Goal: Use online tool/utility: Utilize a website feature to perform a specific function

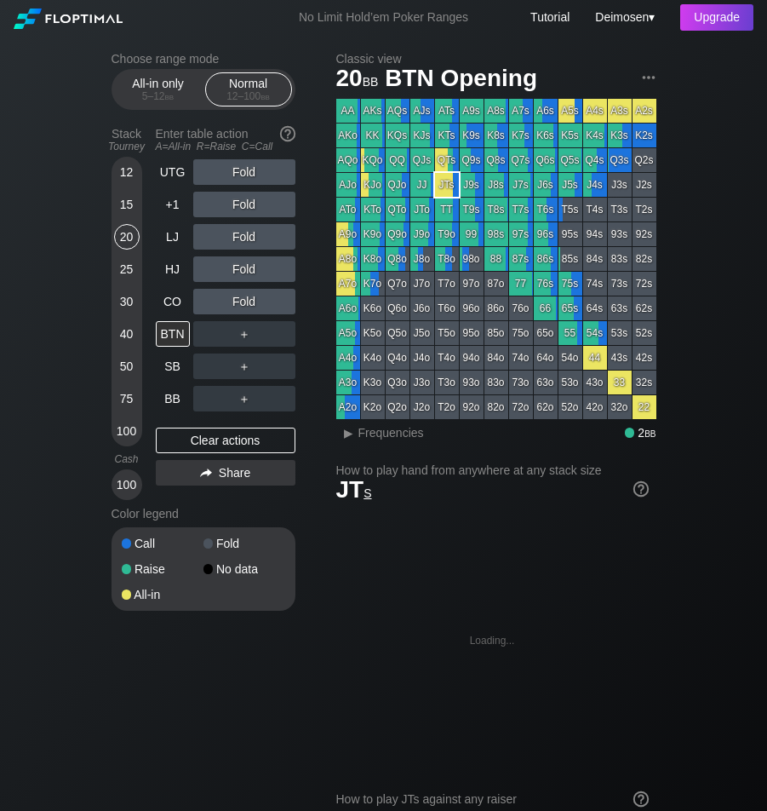
click at [152, 502] on div "Color legend" at bounding box center [204, 513] width 184 height 27
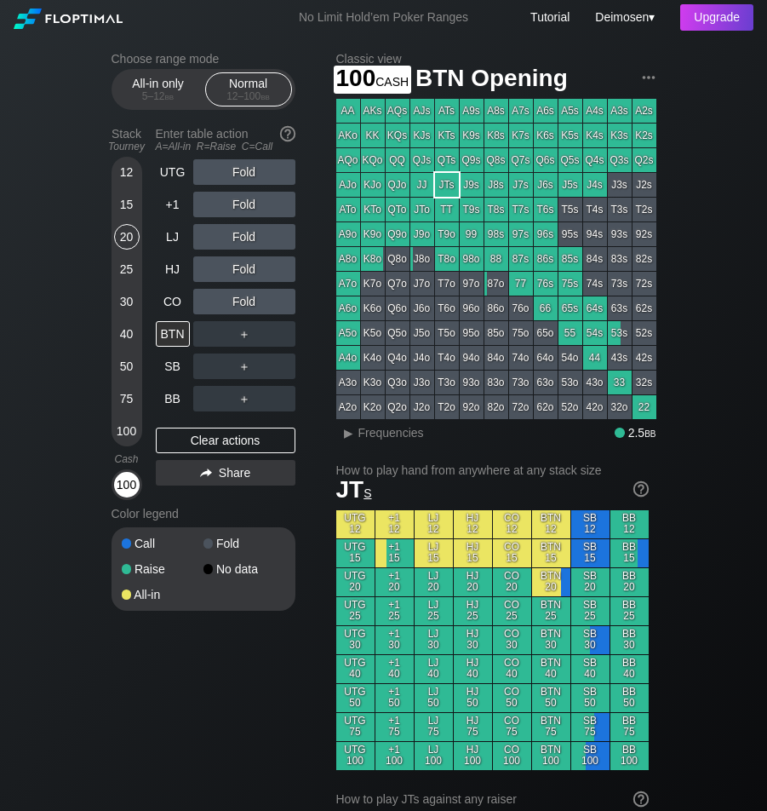
click at [119, 492] on div "100" at bounding box center [127, 485] width 26 height 26
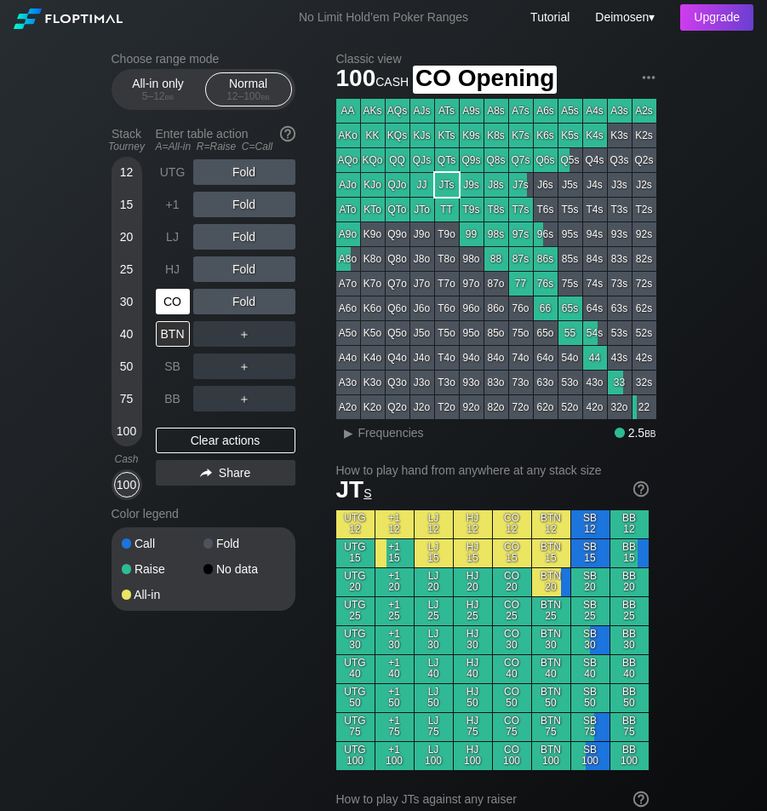
click at [167, 314] on div "CO" at bounding box center [173, 302] width 34 height 26
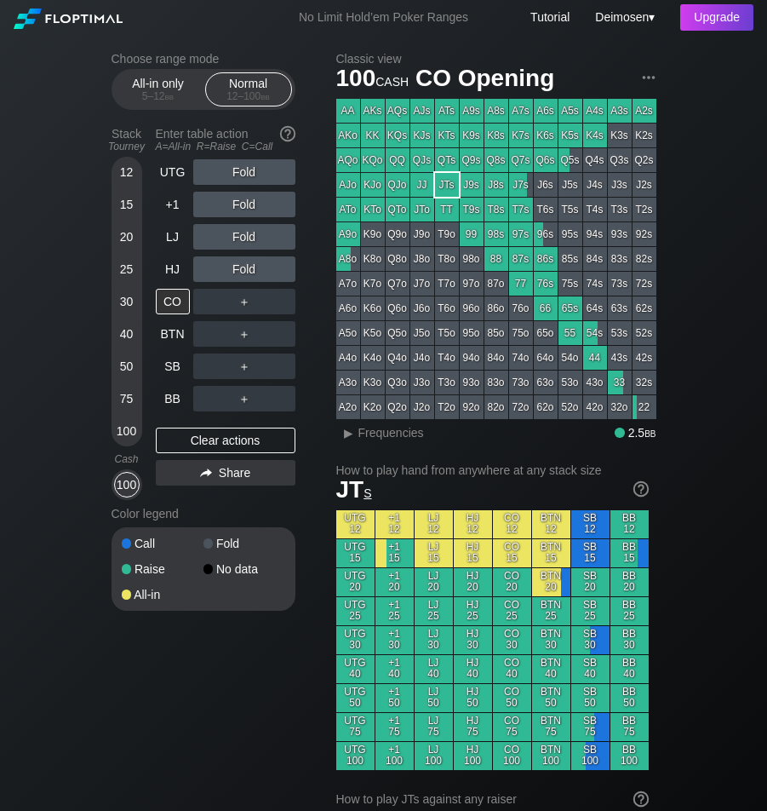
click at [277, 514] on div "Color legend" at bounding box center [204, 513] width 184 height 27
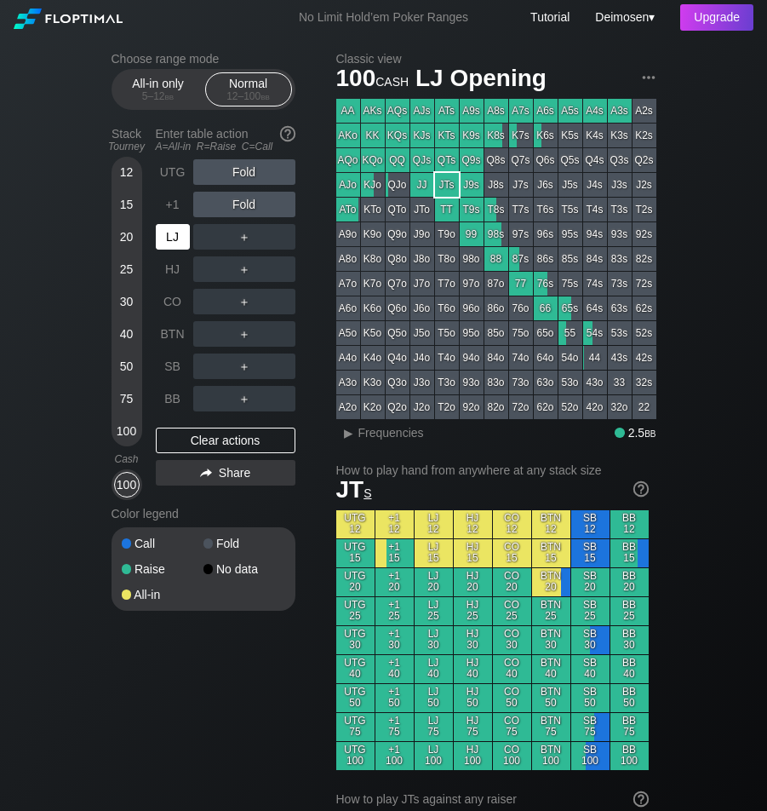
click at [171, 247] on div "LJ" at bounding box center [173, 237] width 34 height 26
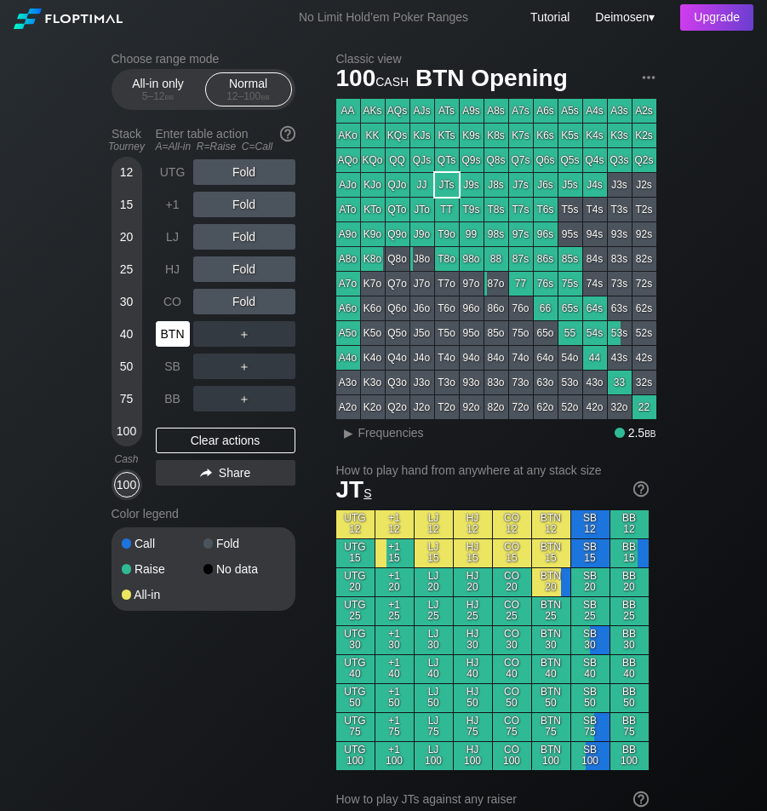
click at [168, 334] on div "BTN" at bounding box center [173, 334] width 34 height 26
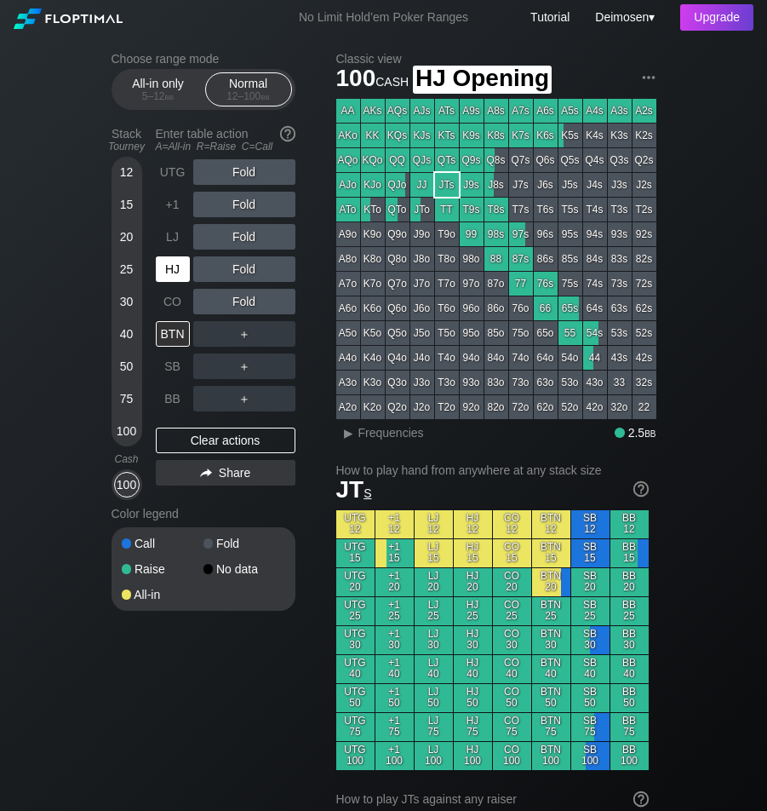
click at [159, 267] on div "HJ" at bounding box center [173, 269] width 34 height 26
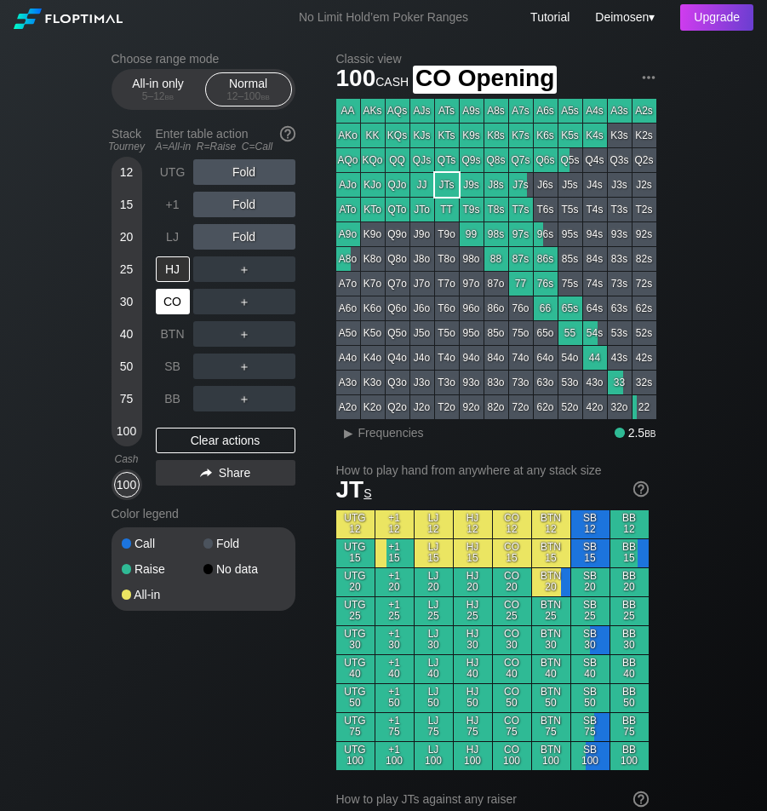
click at [174, 295] on div "CO" at bounding box center [173, 302] width 34 height 26
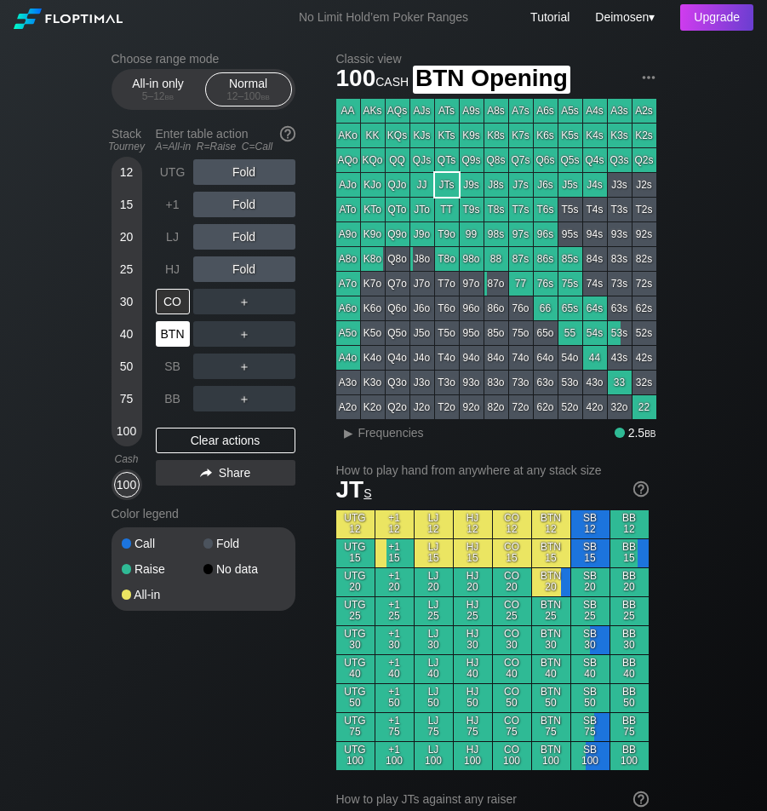
click at [166, 334] on div "BTN" at bounding box center [173, 334] width 34 height 26
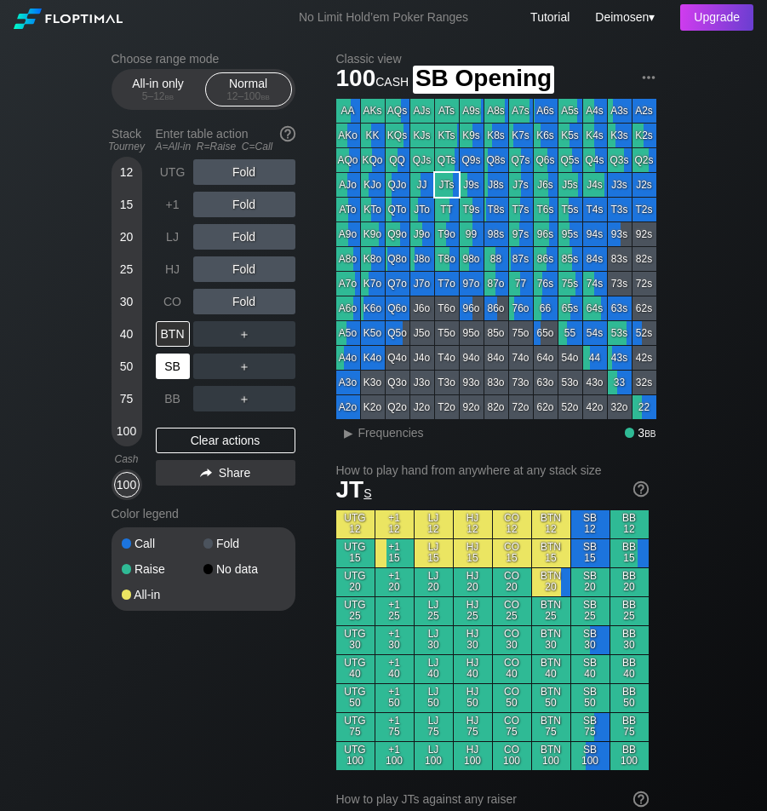
click at [179, 374] on div "SB" at bounding box center [173, 366] width 34 height 26
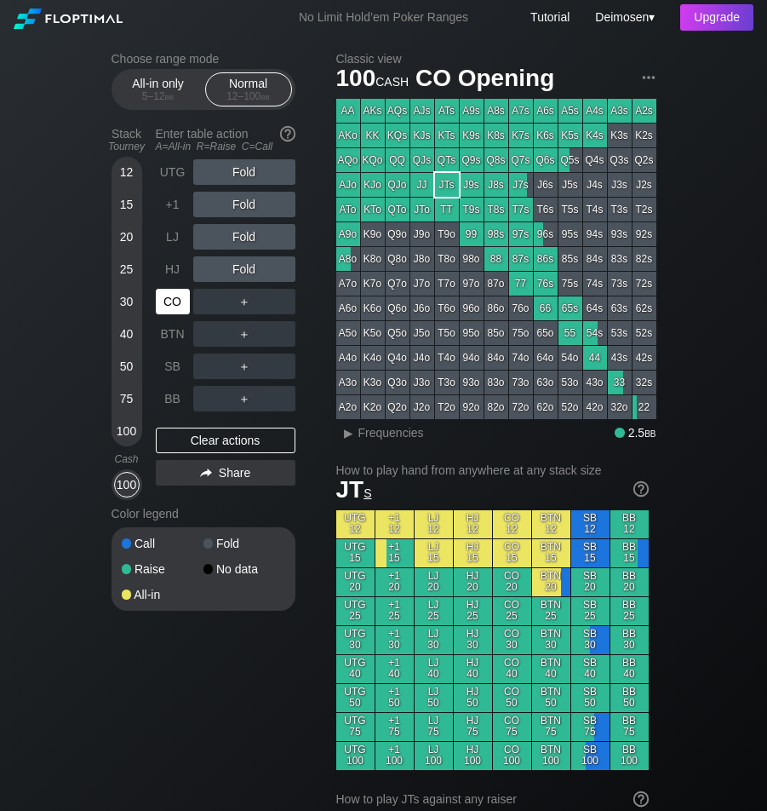
click at [175, 299] on div "CO" at bounding box center [173, 302] width 34 height 26
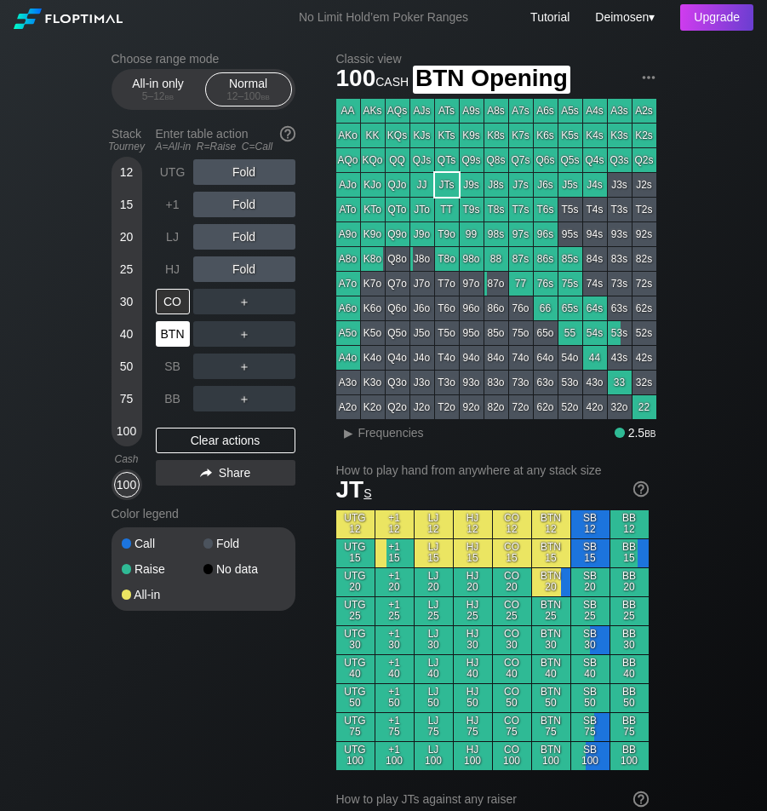
click at [163, 336] on div "BTN" at bounding box center [173, 334] width 34 height 26
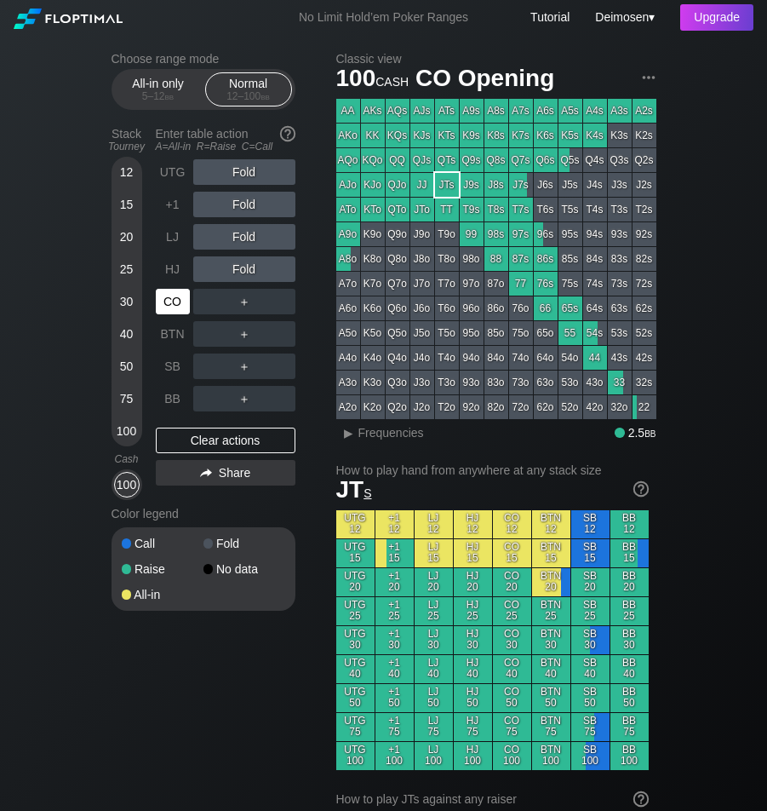
click at [169, 314] on div "CO" at bounding box center [173, 302] width 34 height 26
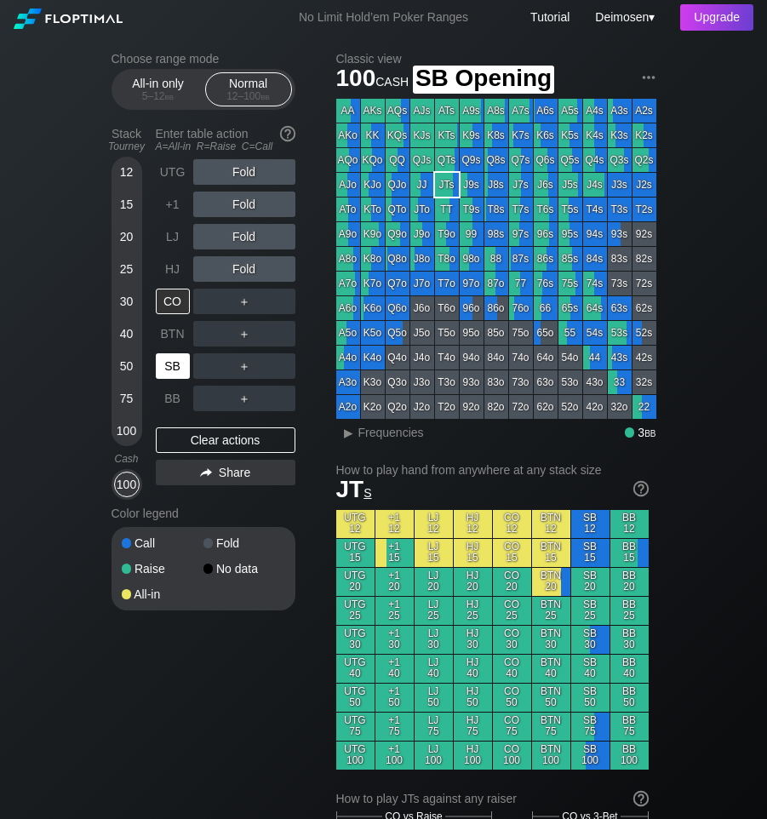
click at [181, 366] on div "SB" at bounding box center [173, 366] width 34 height 26
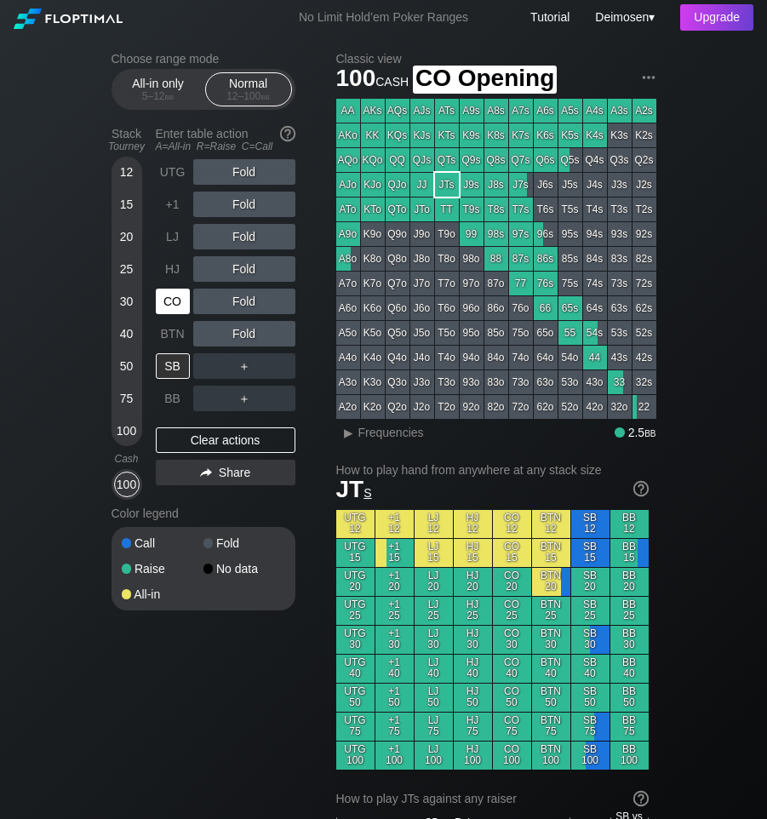
click at [184, 307] on div "CO" at bounding box center [173, 302] width 34 height 26
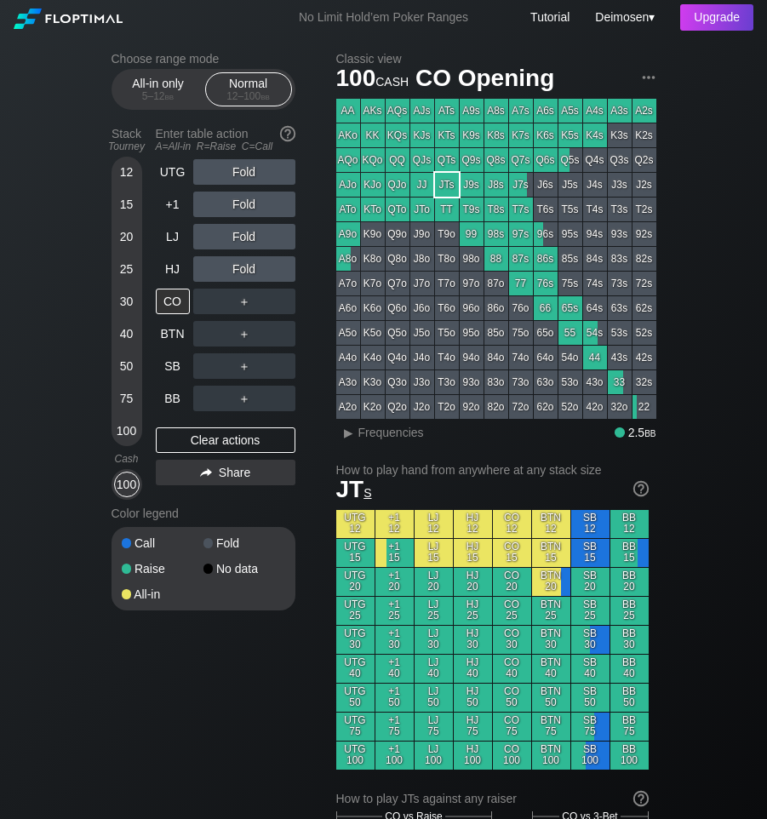
click at [317, 381] on div "Choose range mode All-in only 5 – 12 bb Normal 12 – 100 bb Stack Tourney Enter …" at bounding box center [217, 342] width 211 height 581
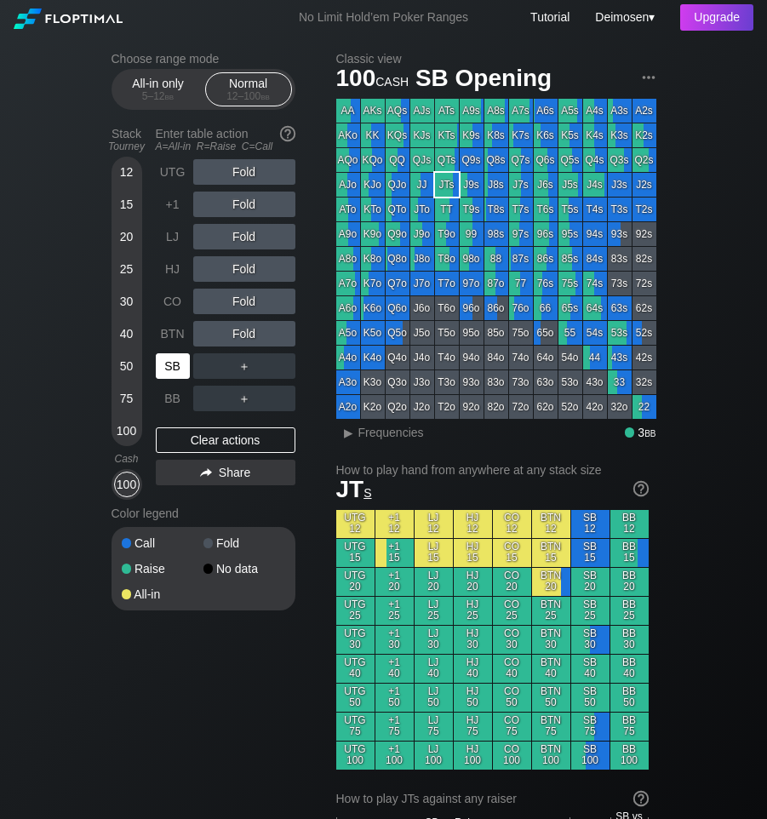
click at [175, 364] on div "SB" at bounding box center [173, 366] width 34 height 26
click at [321, 512] on div "Choose range mode All-in only 5 – 12 bb Normal 12 – 100 bb Stack Tourney Enter …" at bounding box center [217, 342] width 211 height 581
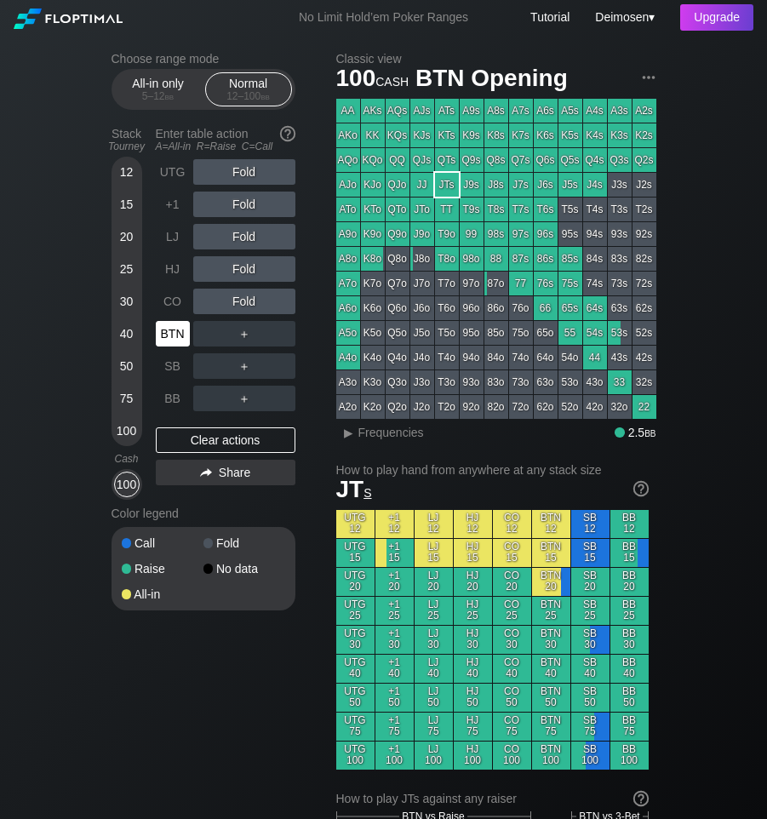
click at [181, 330] on div "BTN" at bounding box center [173, 334] width 34 height 26
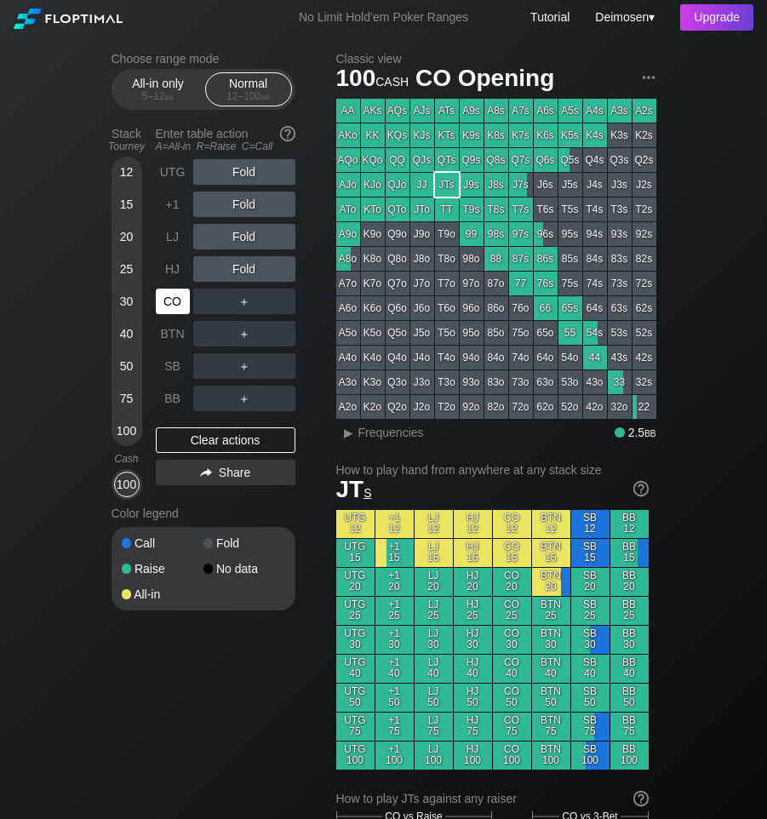
click at [165, 308] on div "CO" at bounding box center [173, 302] width 34 height 26
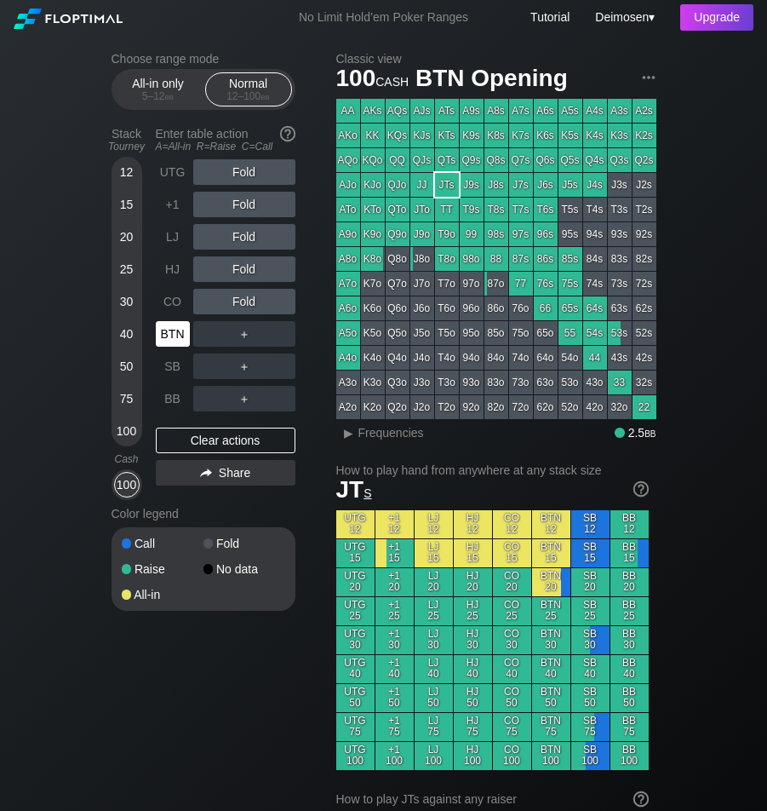
click at [173, 337] on div "BTN" at bounding box center [173, 334] width 34 height 26
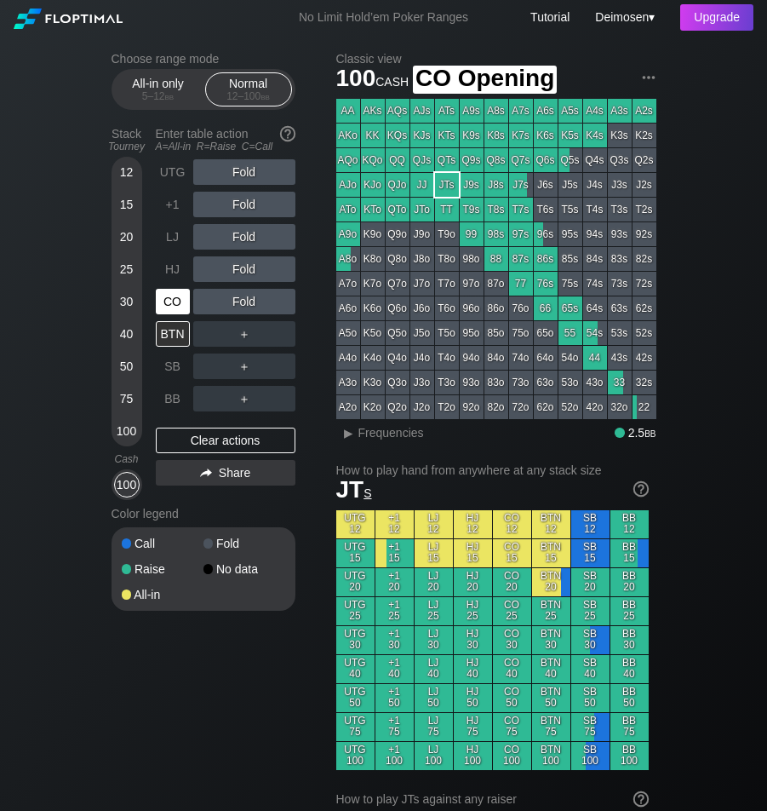
click at [170, 314] on div "CO" at bounding box center [173, 302] width 34 height 26
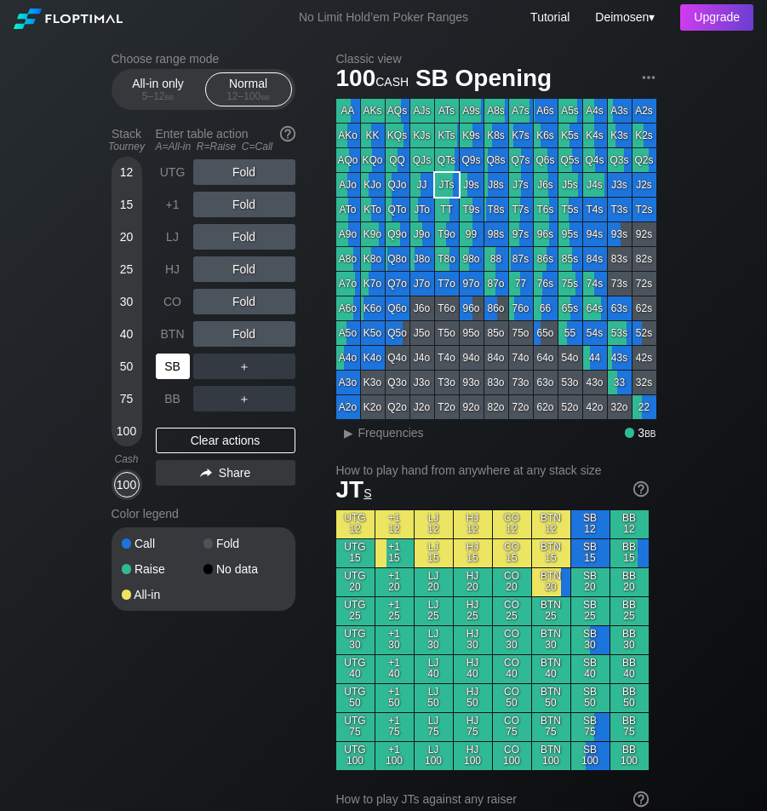
click at [165, 373] on div "SB" at bounding box center [173, 366] width 34 height 26
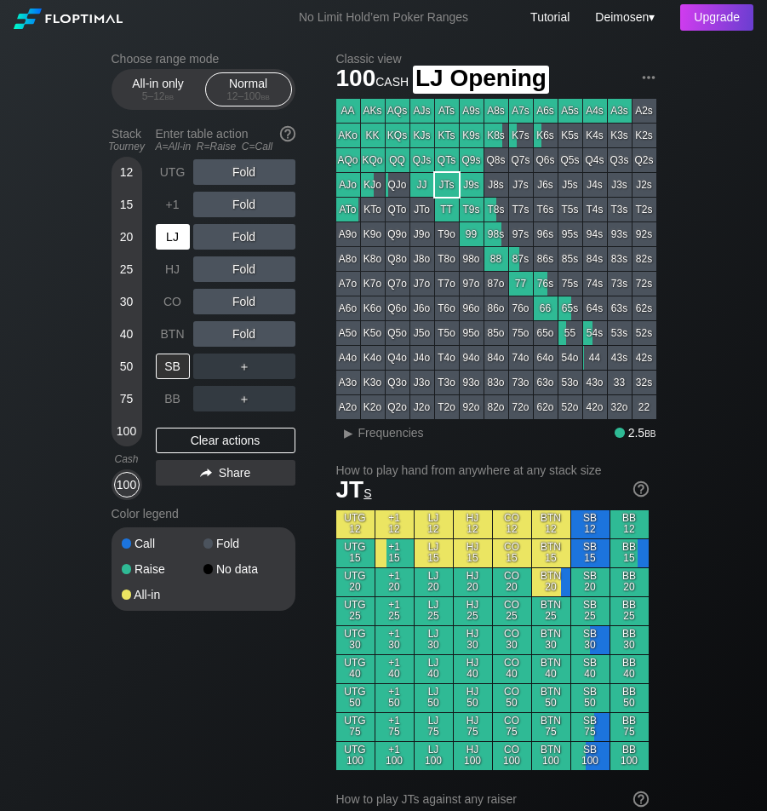
click at [173, 236] on div "LJ" at bounding box center [173, 237] width 34 height 26
